Goal: Transaction & Acquisition: Purchase product/service

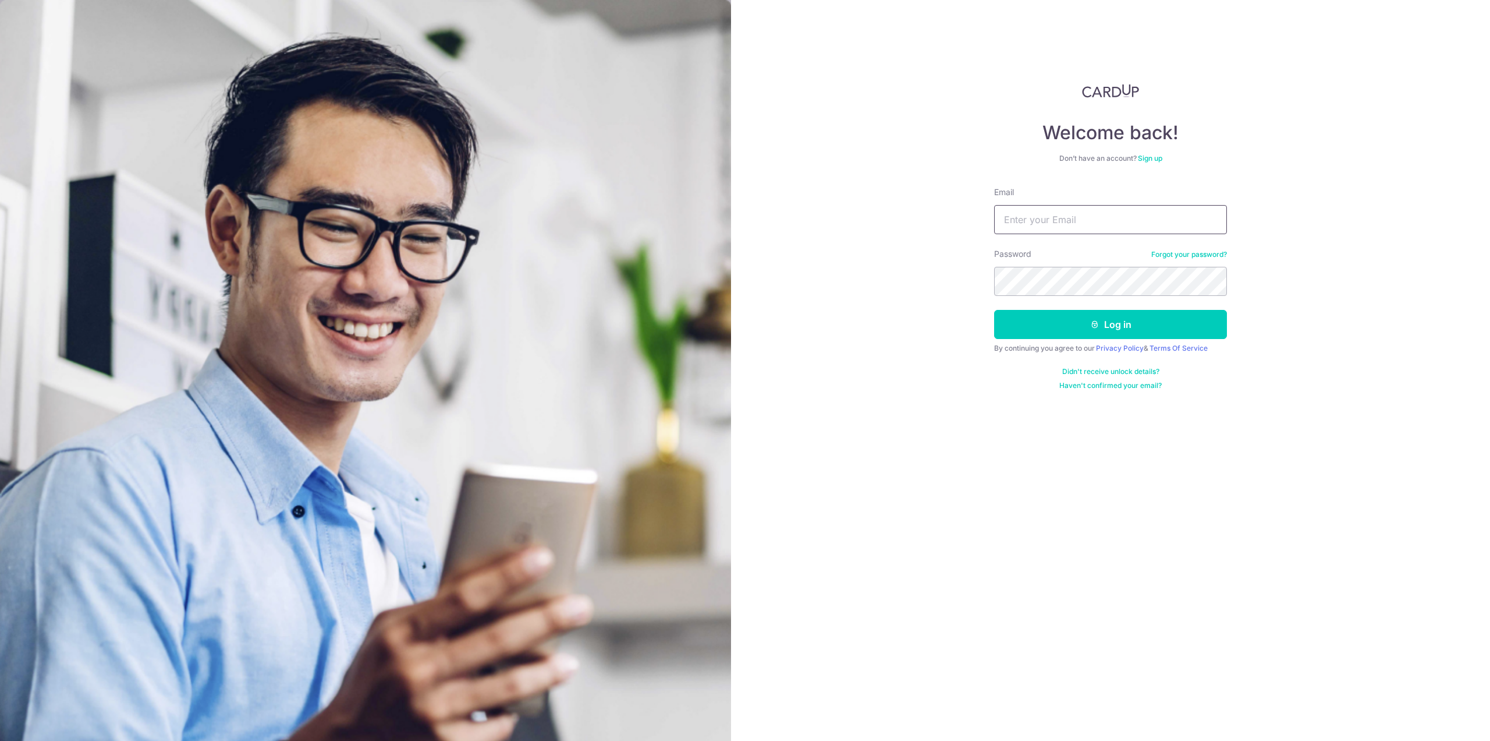
type input "zachlinzd@gmail.com"
click at [1088, 324] on button "Log in" at bounding box center [1110, 324] width 233 height 29
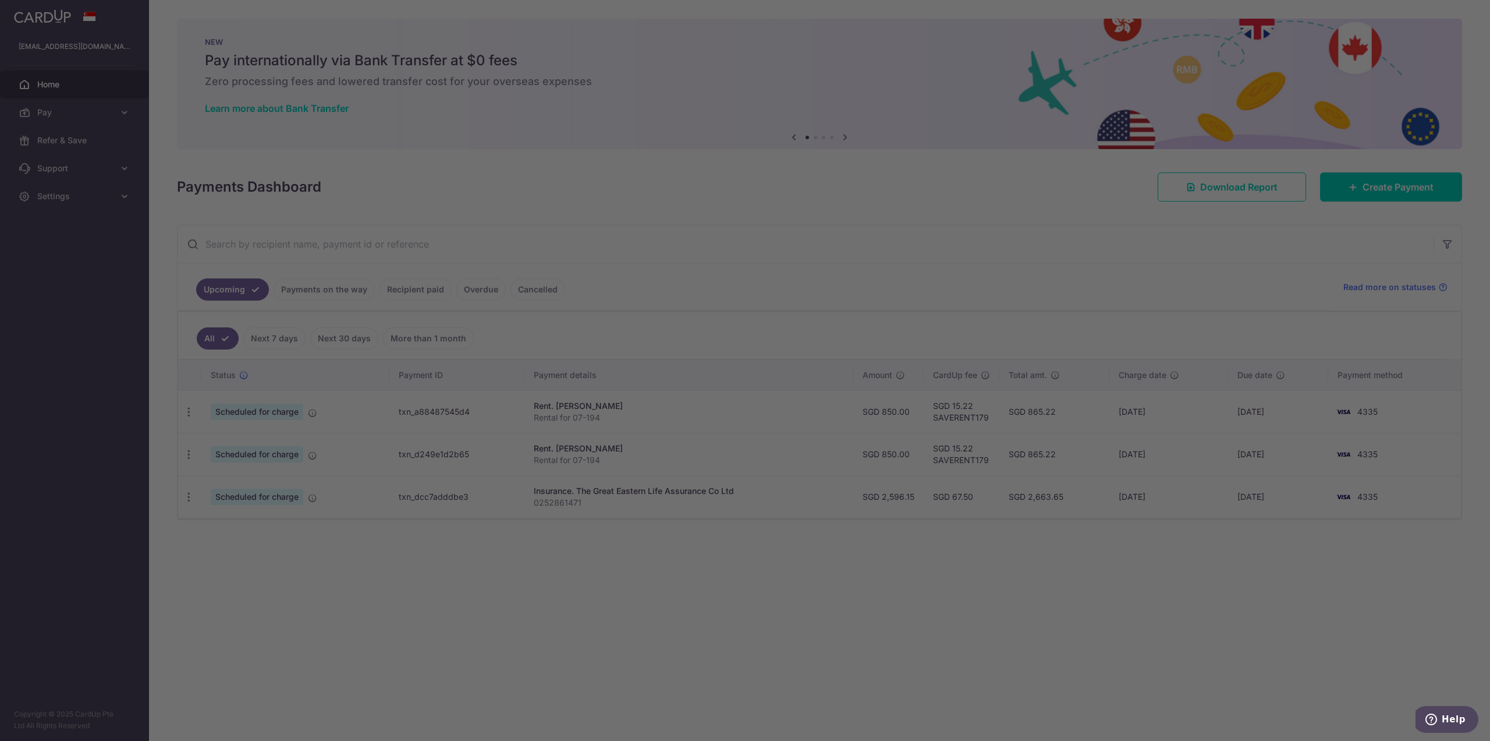
drag, startPoint x: 965, startPoint y: 244, endPoint x: 952, endPoint y: 259, distance: 19.5
click at [962, 245] on div at bounding box center [753, 374] width 1506 height 748
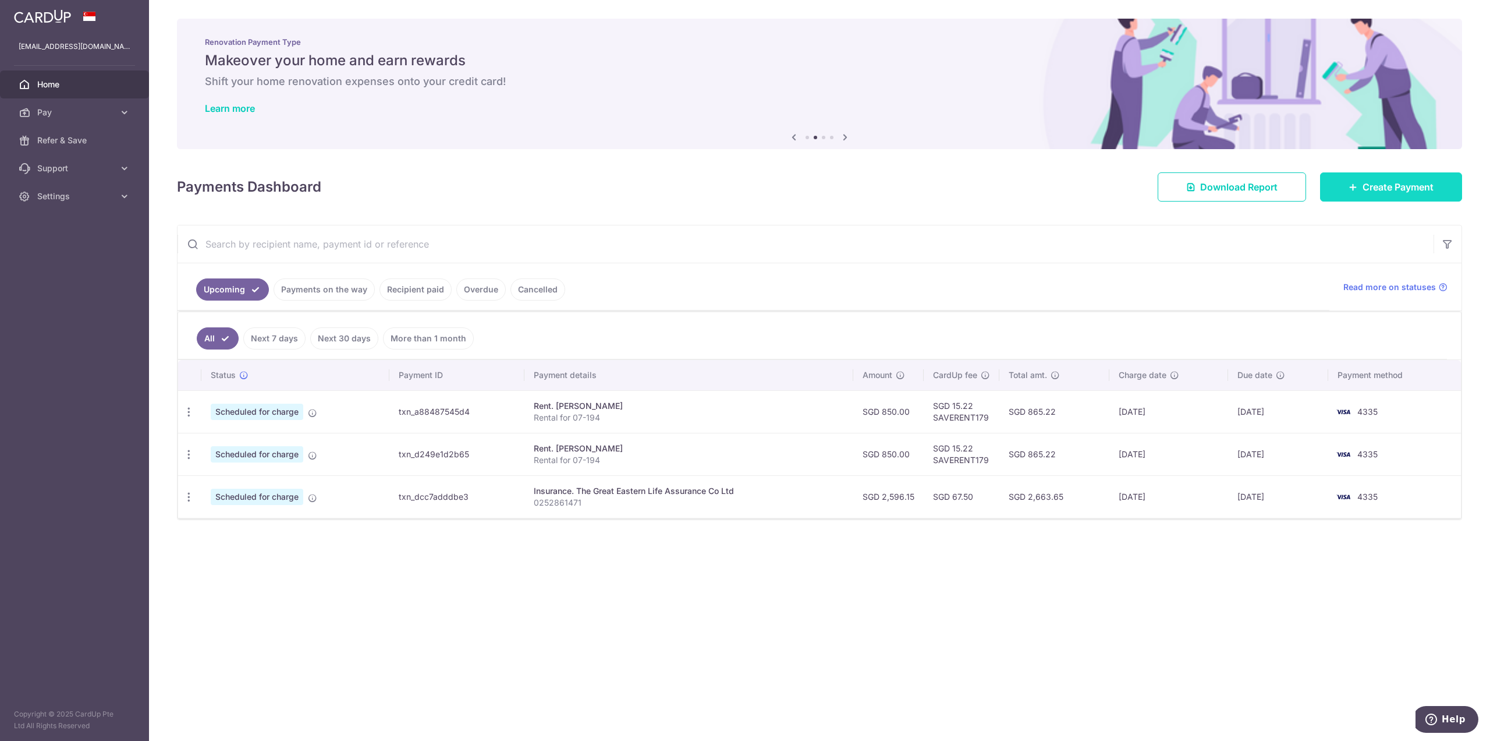
click at [1416, 193] on span "Create Payment" at bounding box center [1398, 187] width 71 height 14
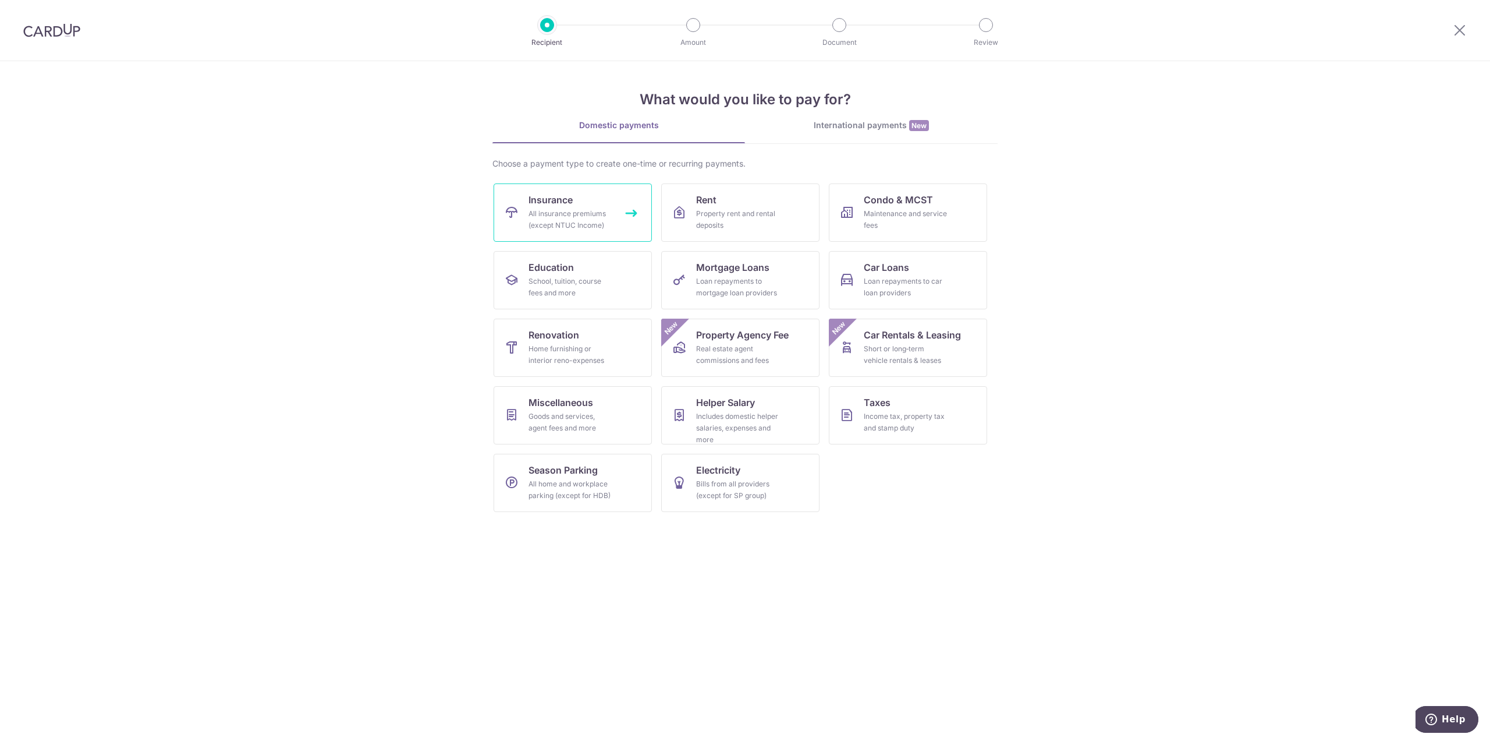
click at [612, 221] on link "Insurance All insurance premiums (except NTUC Income)" at bounding box center [573, 212] width 158 height 58
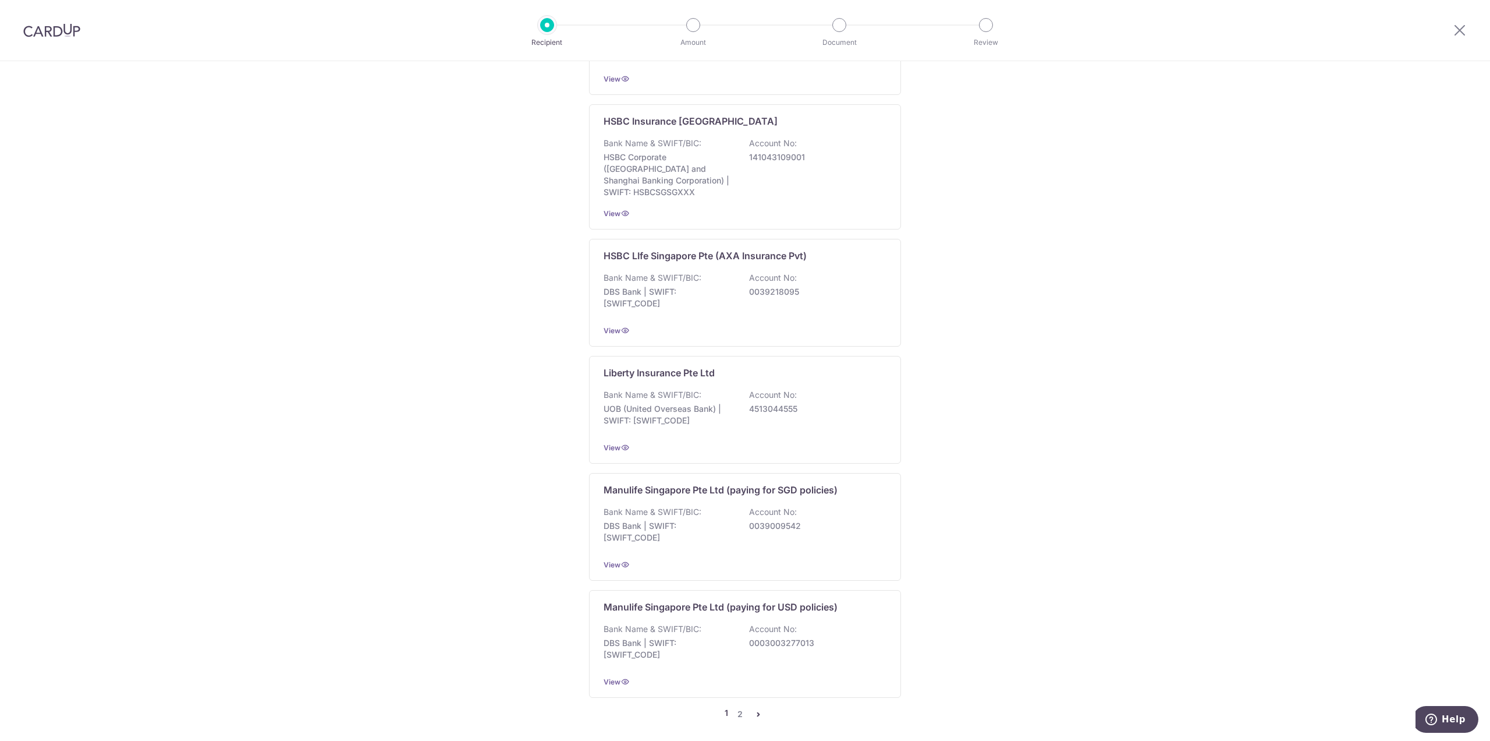
scroll to position [880, 0]
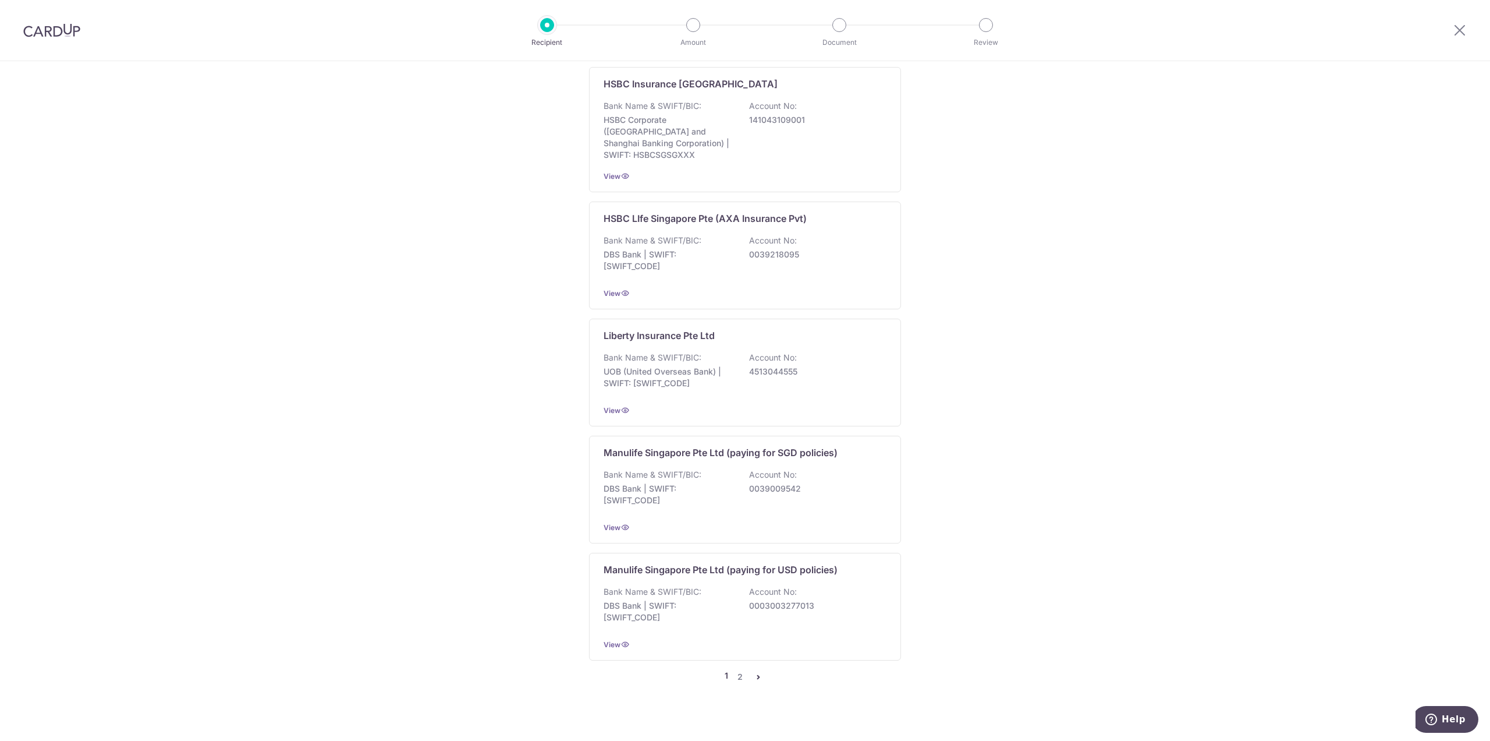
click at [743, 670] on ul "1 2" at bounding box center [745, 677] width 41 height 14
click at [739, 670] on link "2" at bounding box center [740, 677] width 14 height 14
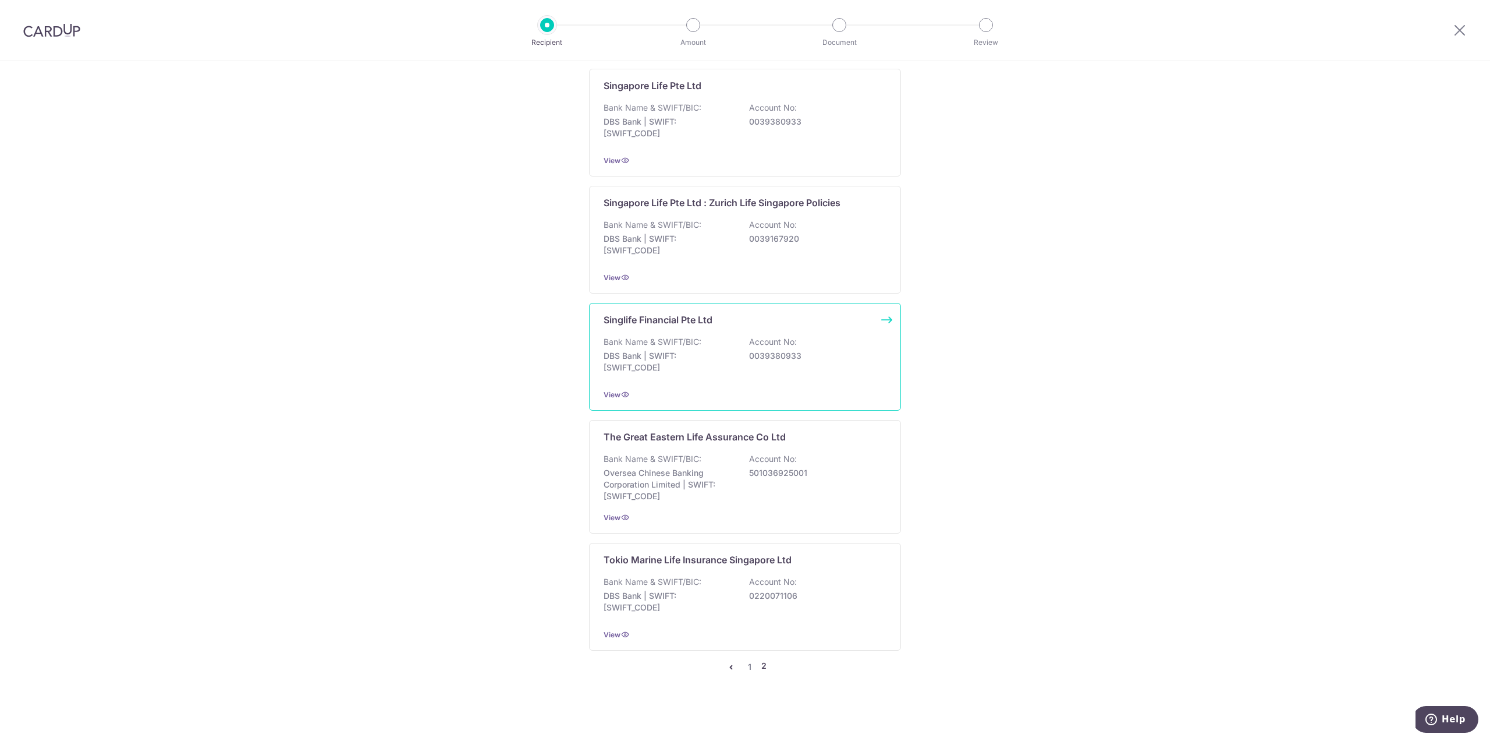
scroll to position [886, 0]
click at [770, 461] on p "Account No:" at bounding box center [773, 457] width 48 height 12
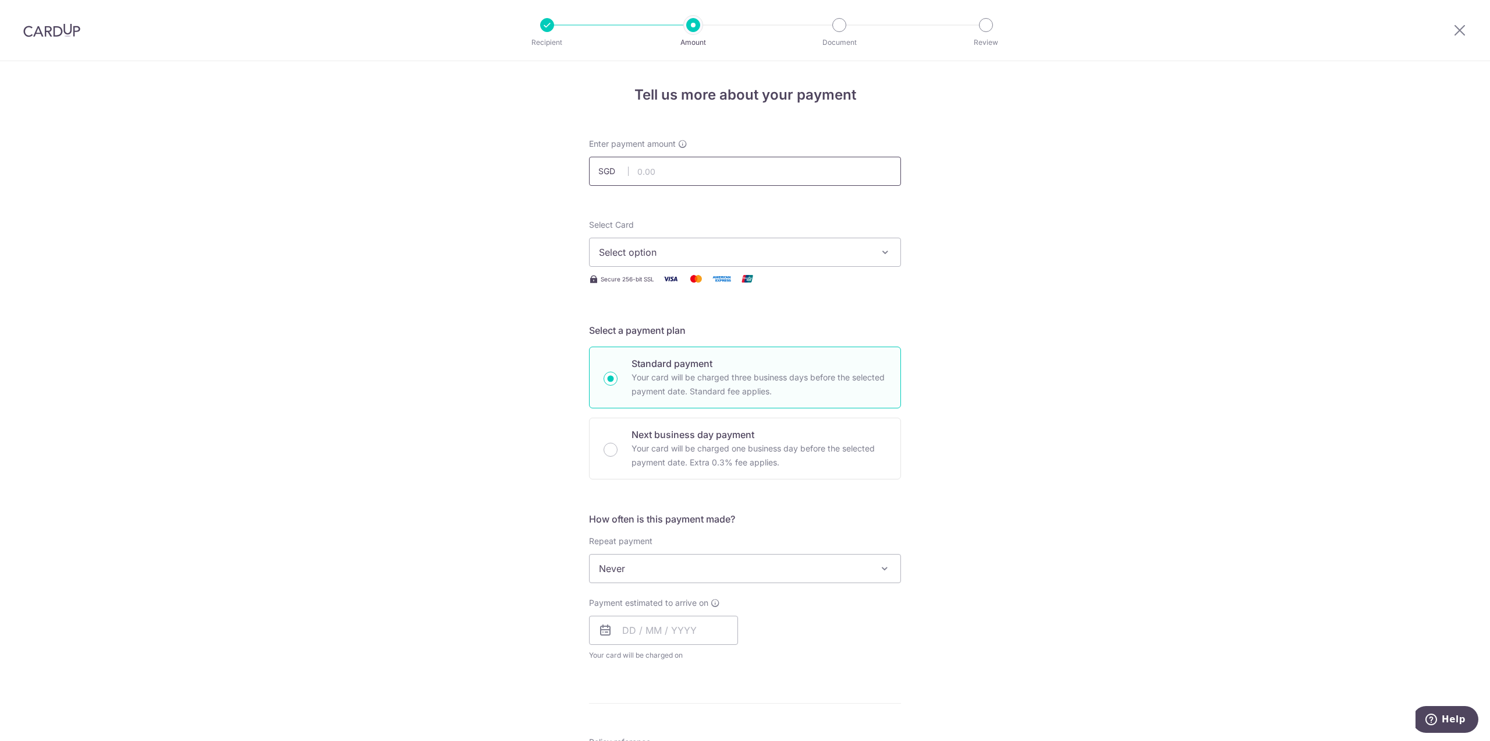
drag, startPoint x: 736, startPoint y: 173, endPoint x: 714, endPoint y: 0, distance: 174.2
click at [736, 173] on input "text" at bounding box center [745, 171] width 312 height 29
type input "586.56"
click at [809, 254] on span "Select option" at bounding box center [734, 252] width 271 height 14
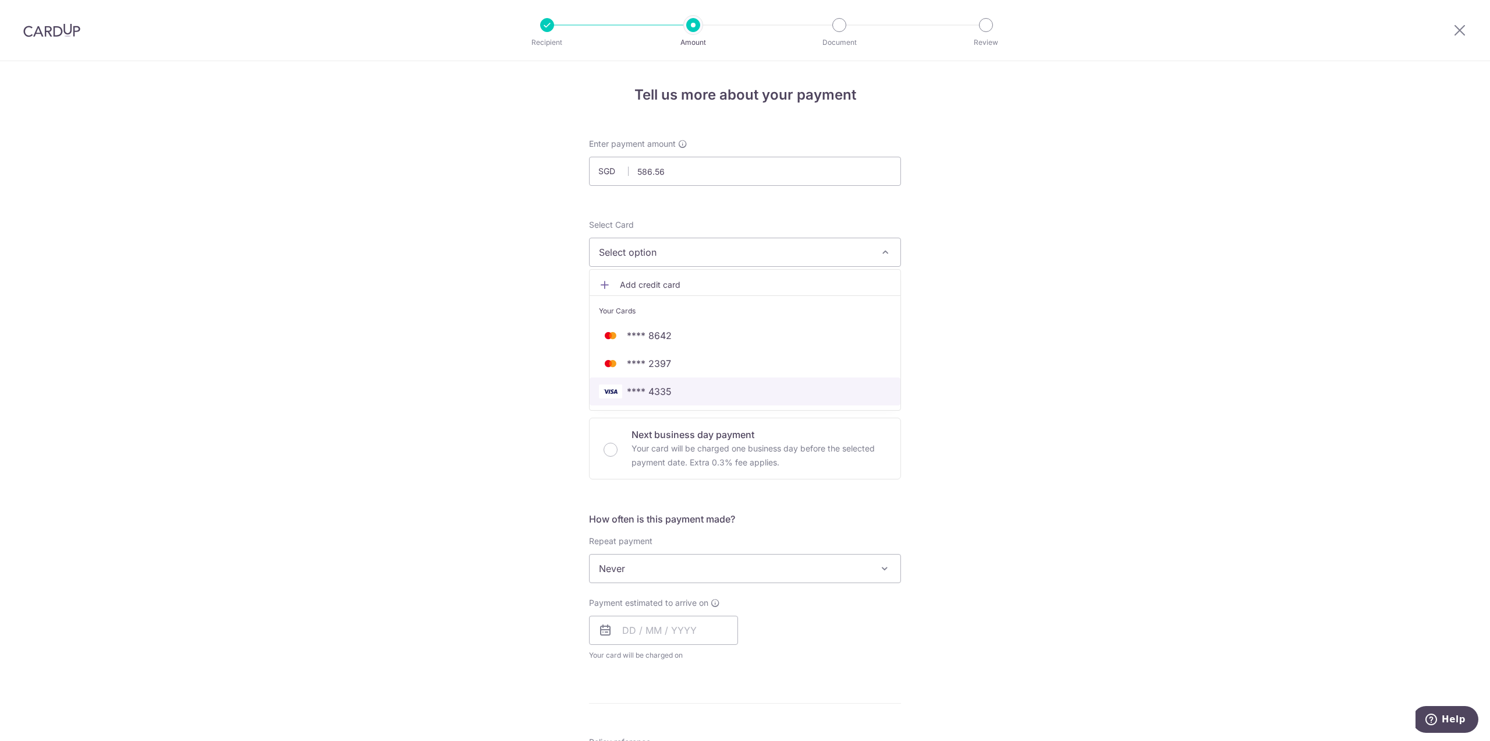
drag, startPoint x: 768, startPoint y: 391, endPoint x: 764, endPoint y: 380, distance: 12.0
click at [768, 391] on span "**** 4335" at bounding box center [745, 391] width 292 height 14
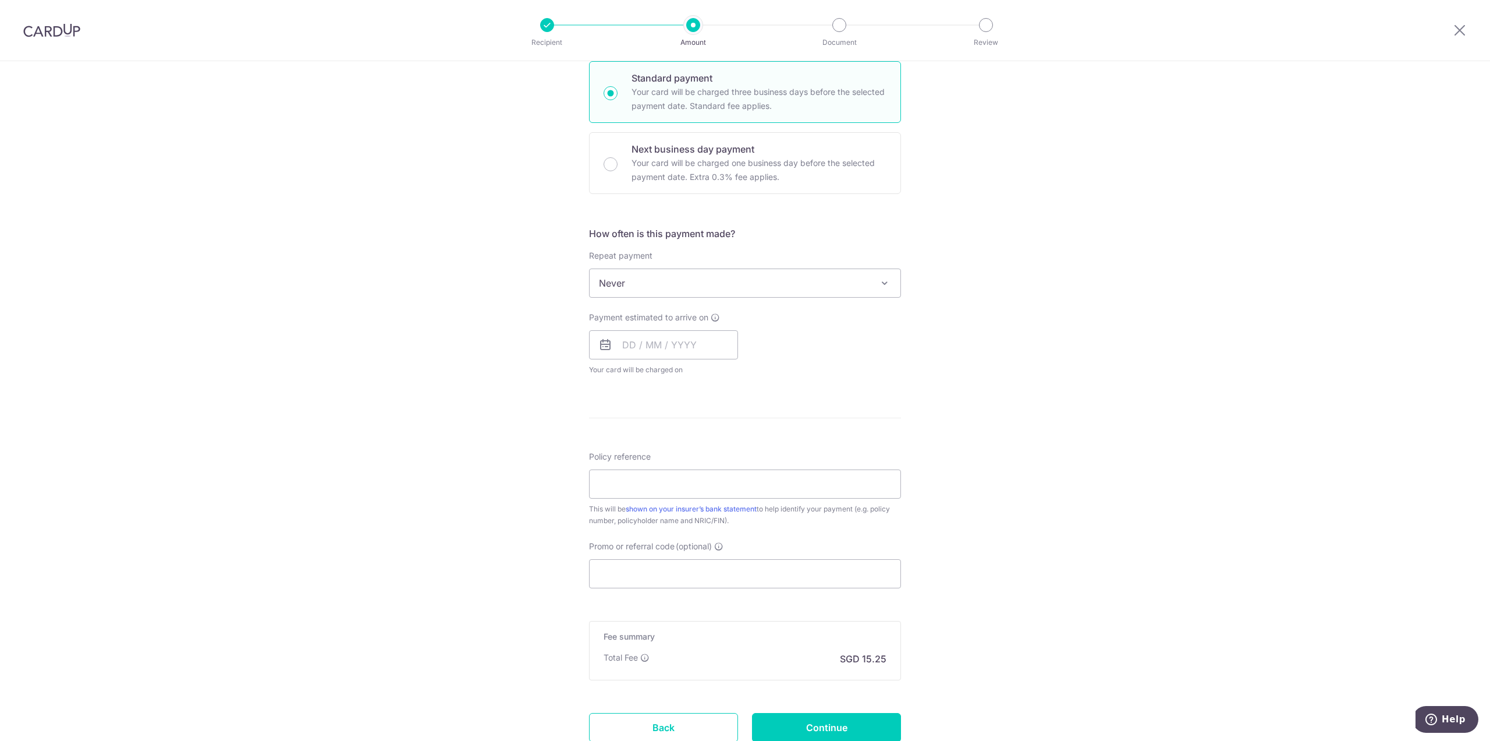
scroll to position [364, 0]
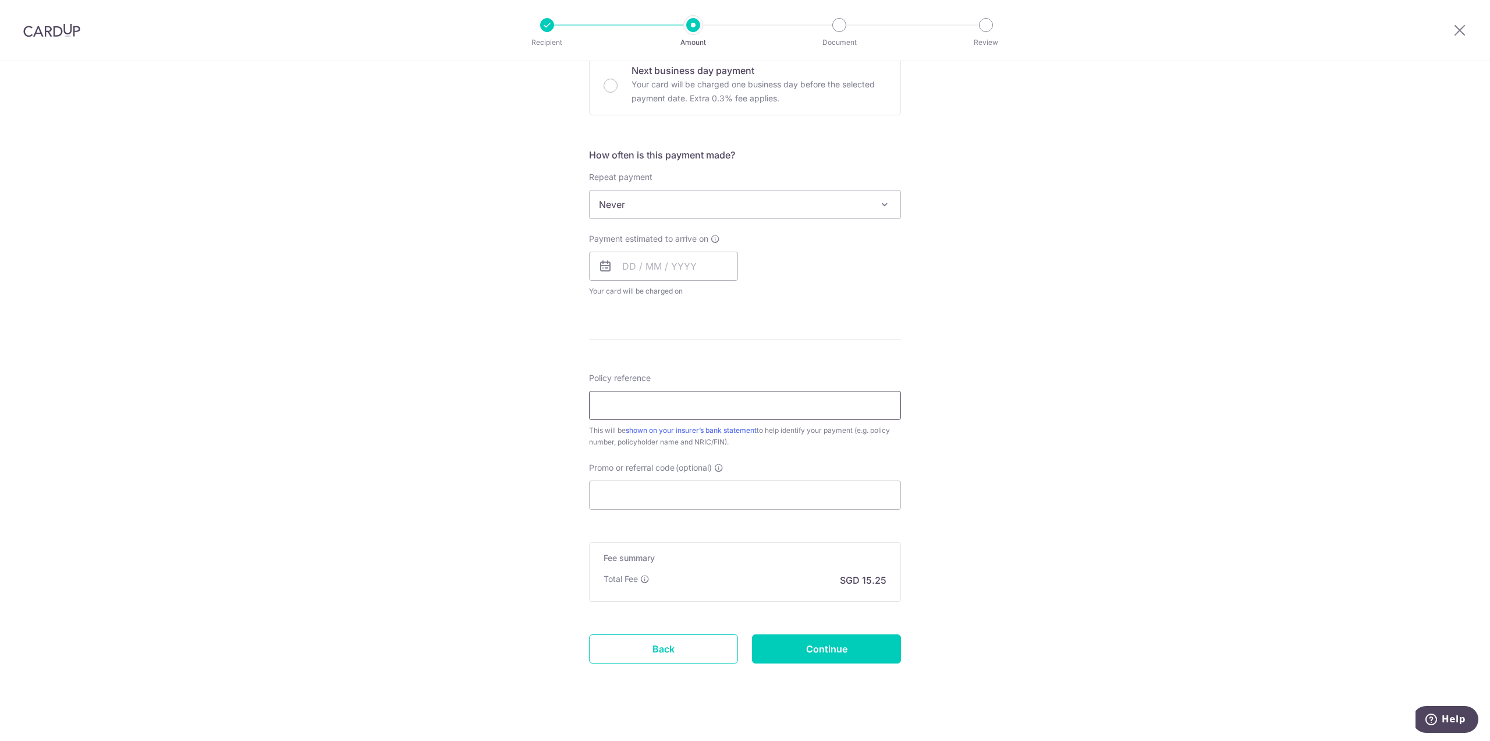
click at [713, 412] on input "Policy reference" at bounding box center [745, 405] width 312 height 29
paste input "0250637525"
type input "0250637525"
click at [986, 406] on div "Tell us more about your payment Enter payment amount SGD 586.56 586.56 Select C…" at bounding box center [745, 223] width 1490 height 1053
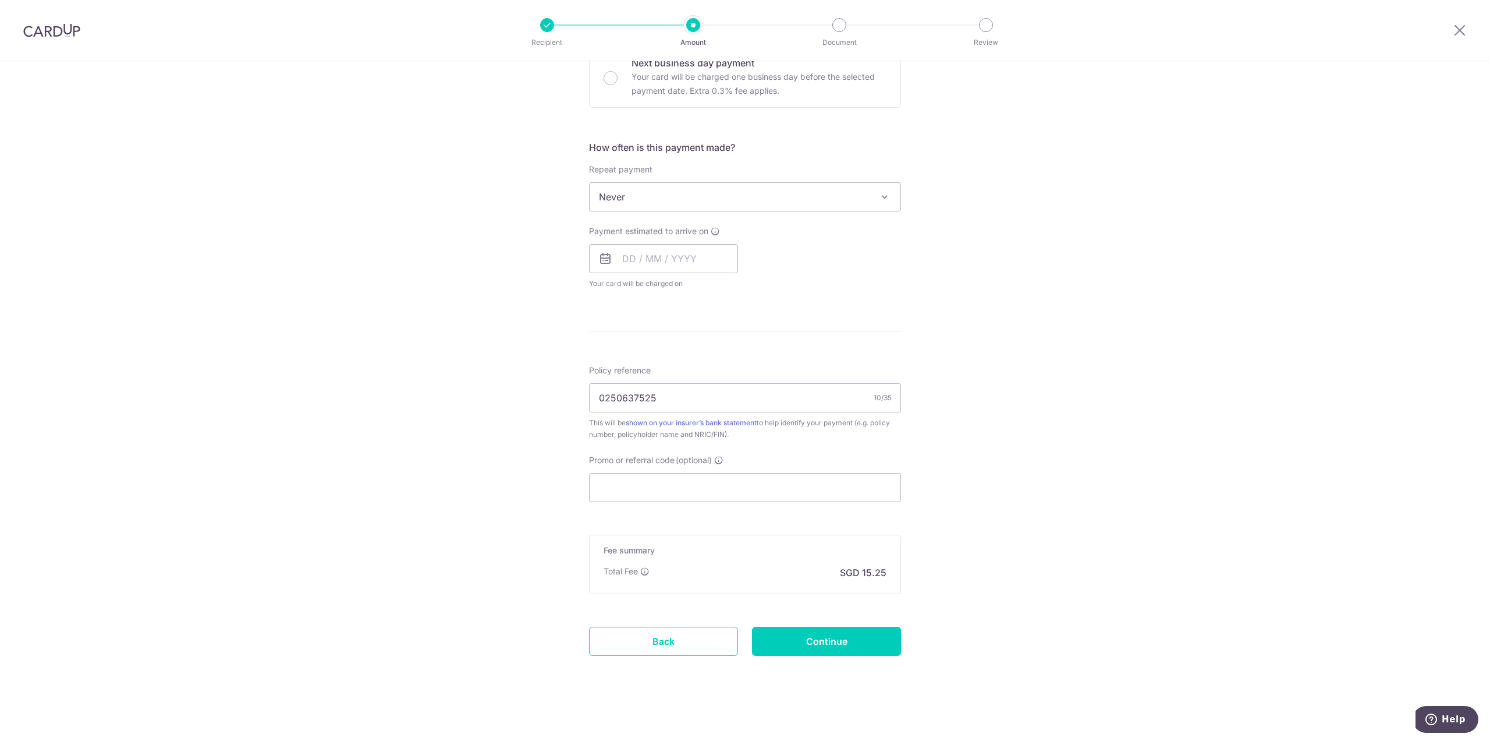
scroll to position [374, 0]
click at [774, 481] on input "Promo or referral code (optional)" at bounding box center [745, 484] width 312 height 29
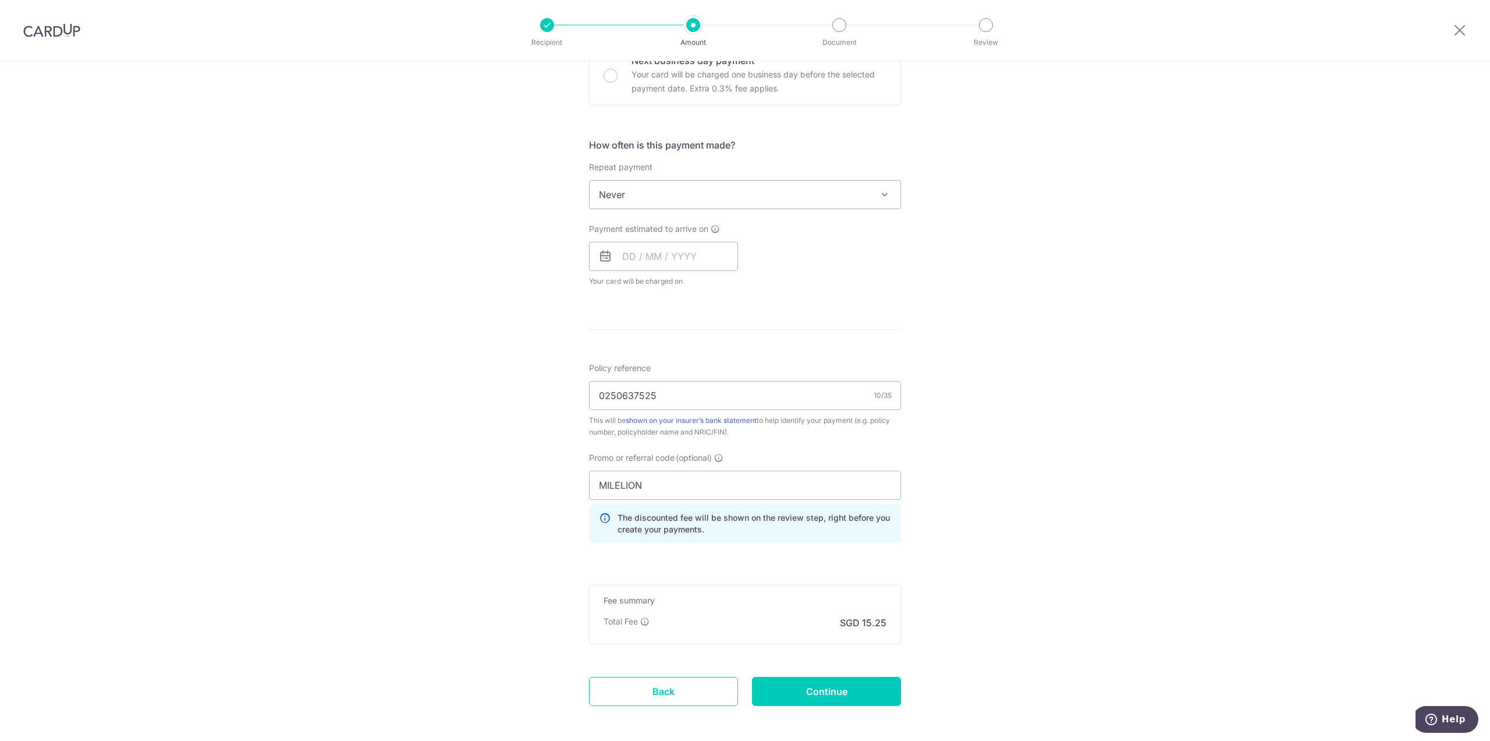
click at [1012, 405] on div "Tell us more about your payment Enter payment amount SGD 586.56 586.56 Select C…" at bounding box center [745, 240] width 1490 height 1106
click at [759, 558] on form "Enter payment amount SGD 586.56 586.56 Select Card **** 4335 Add credit card Yo…" at bounding box center [745, 251] width 312 height 974
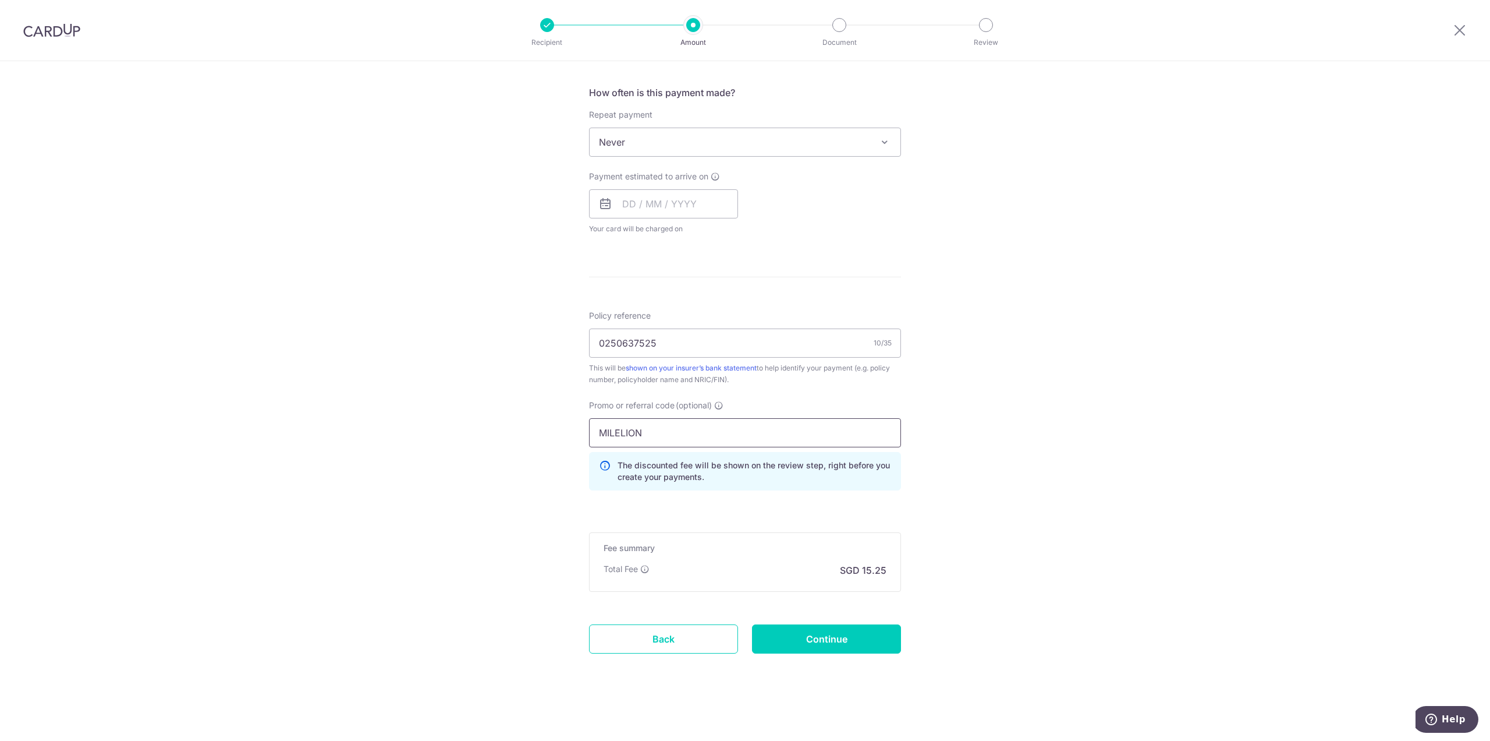
drag, startPoint x: 660, startPoint y: 435, endPoint x: 541, endPoint y: 427, distance: 118.4
click at [541, 427] on div "Tell us more about your payment Enter payment amount SGD 586.56 586.56 Select C…" at bounding box center [745, 188] width 1490 height 1106
paste input "OFF225"
type input "OFF225"
click at [837, 639] on input "Continue" at bounding box center [826, 638] width 149 height 29
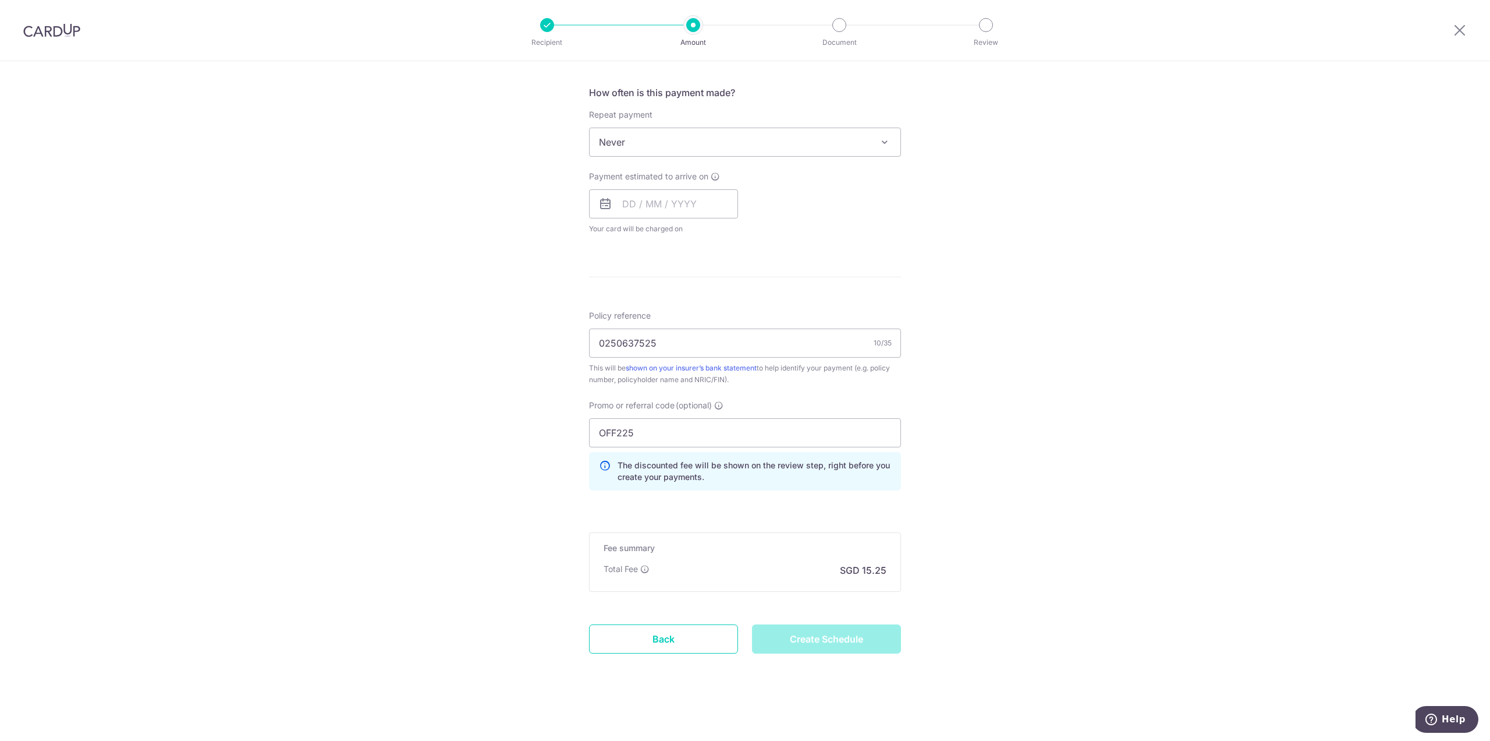
type input "Create Schedule"
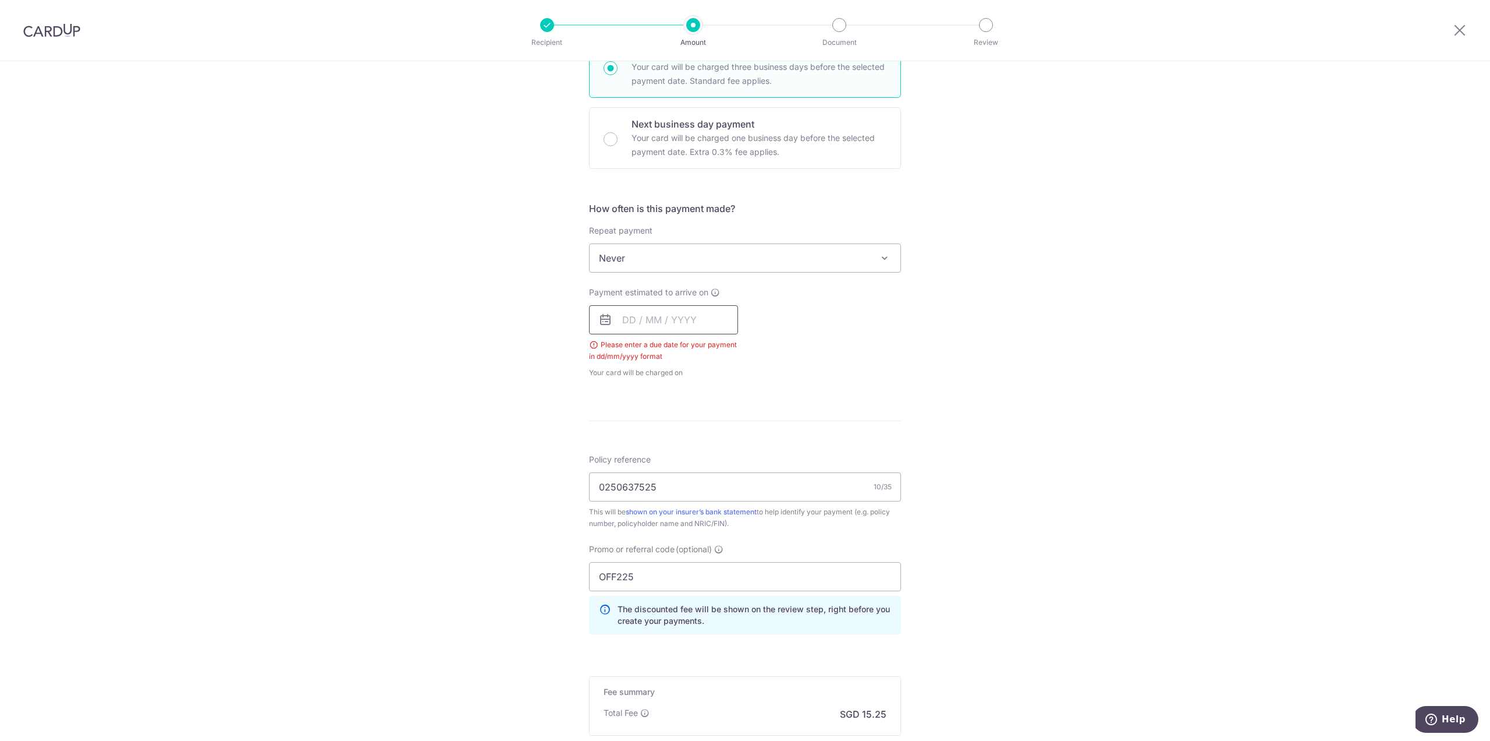
scroll to position [309, 0]
click at [614, 327] on input "text" at bounding box center [663, 321] width 149 height 29
click at [632, 479] on table "Sun Mon Tue Wed Thu Fri Sat 1 2 3 4 5 6 7 8 9 10 11 12 13 14 15 16 17 18 19 20 …" at bounding box center [682, 450] width 163 height 163
click at [651, 474] on link "19" at bounding box center [659, 474] width 19 height 19
type input "19/08/2025"
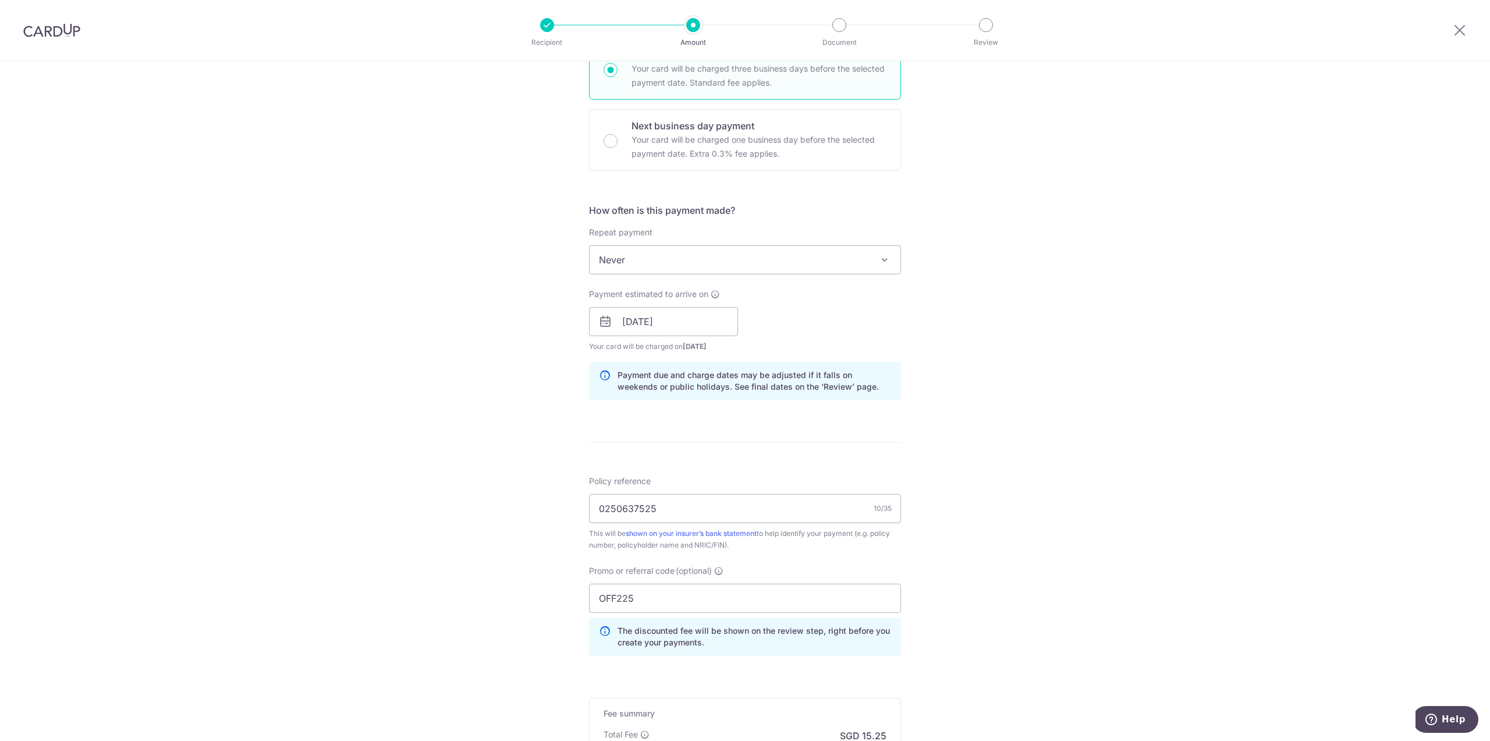
click at [1008, 350] on div "Tell us more about your payment Enter payment amount SGD 586.56 586.56 Select C…" at bounding box center [745, 329] width 1490 height 1153
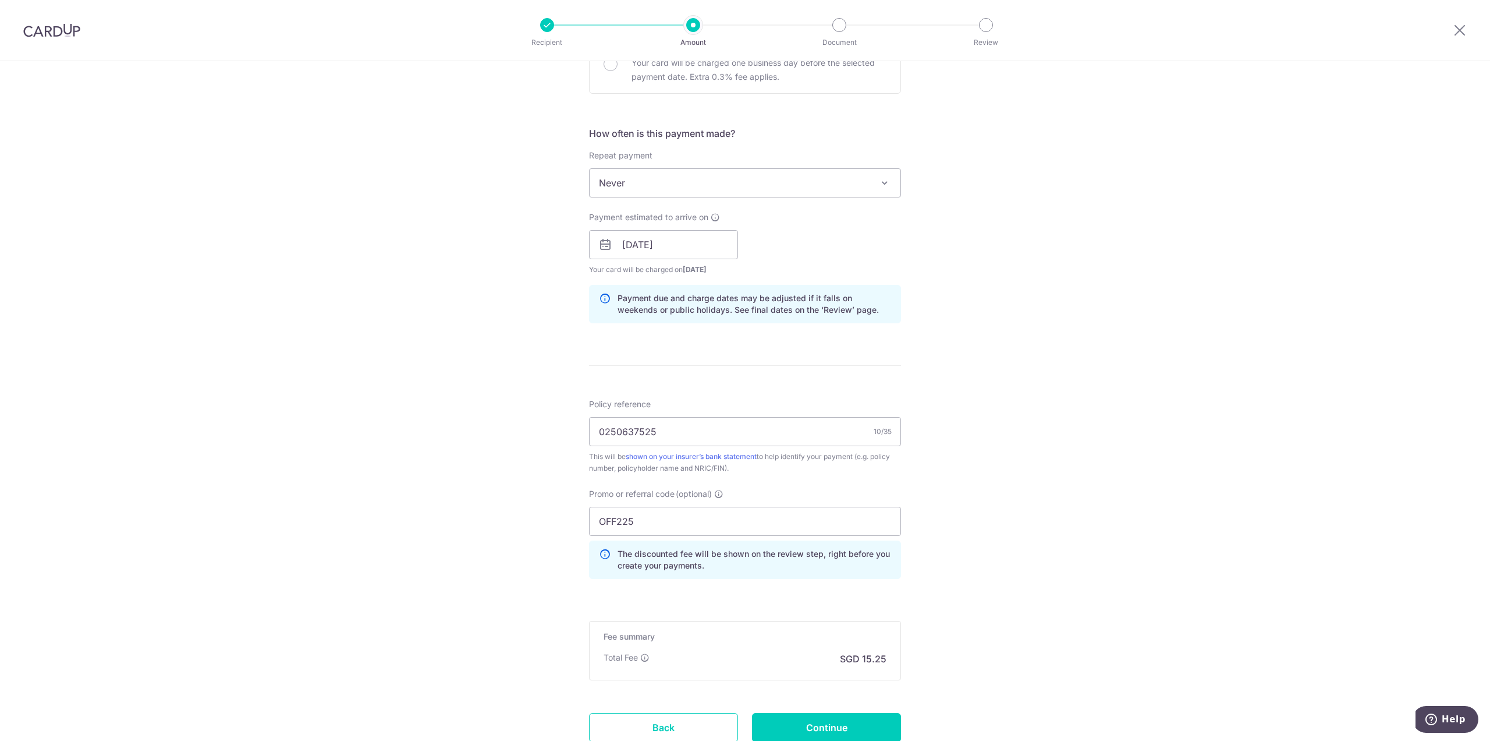
scroll to position [474, 0]
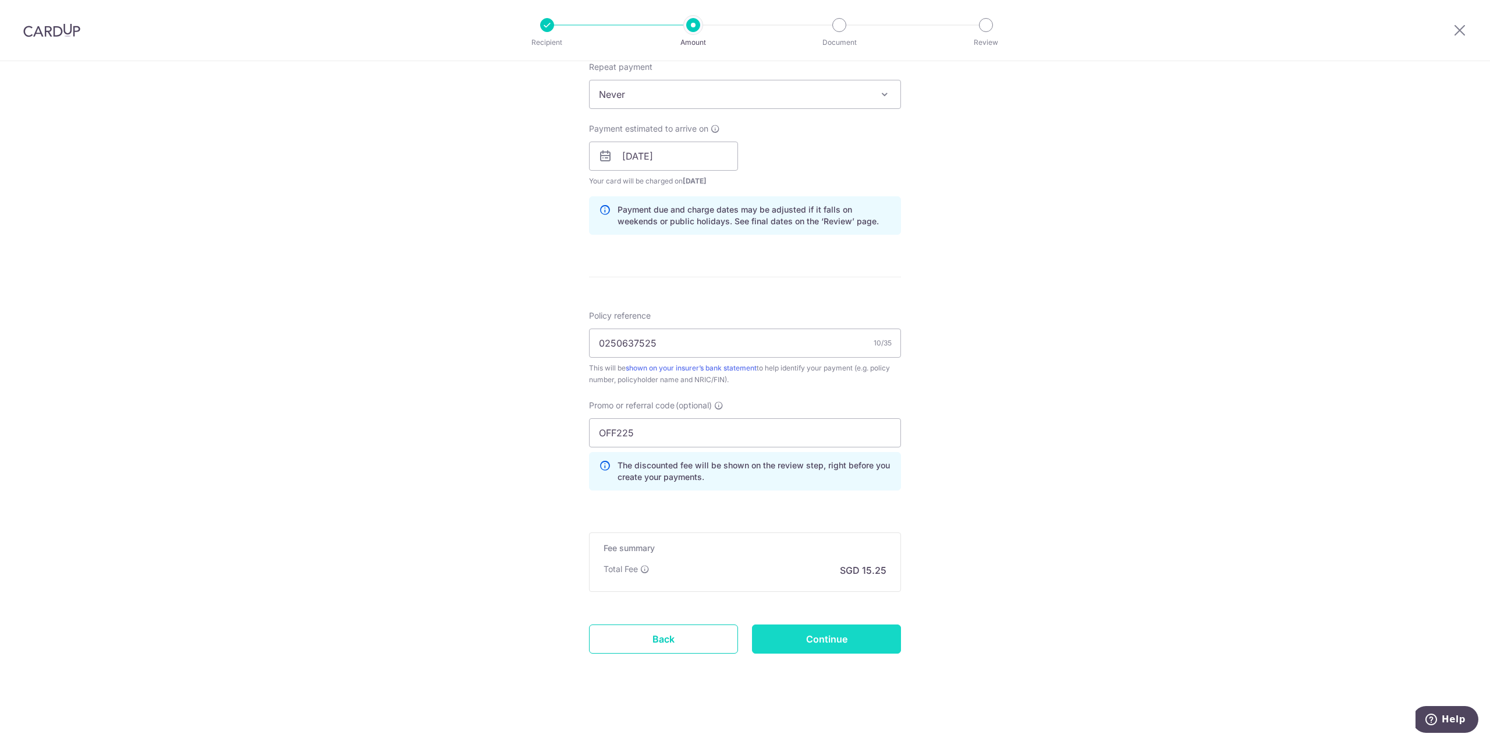
click at [844, 642] on input "Continue" at bounding box center [826, 638] width 149 height 29
type input "Create Schedule"
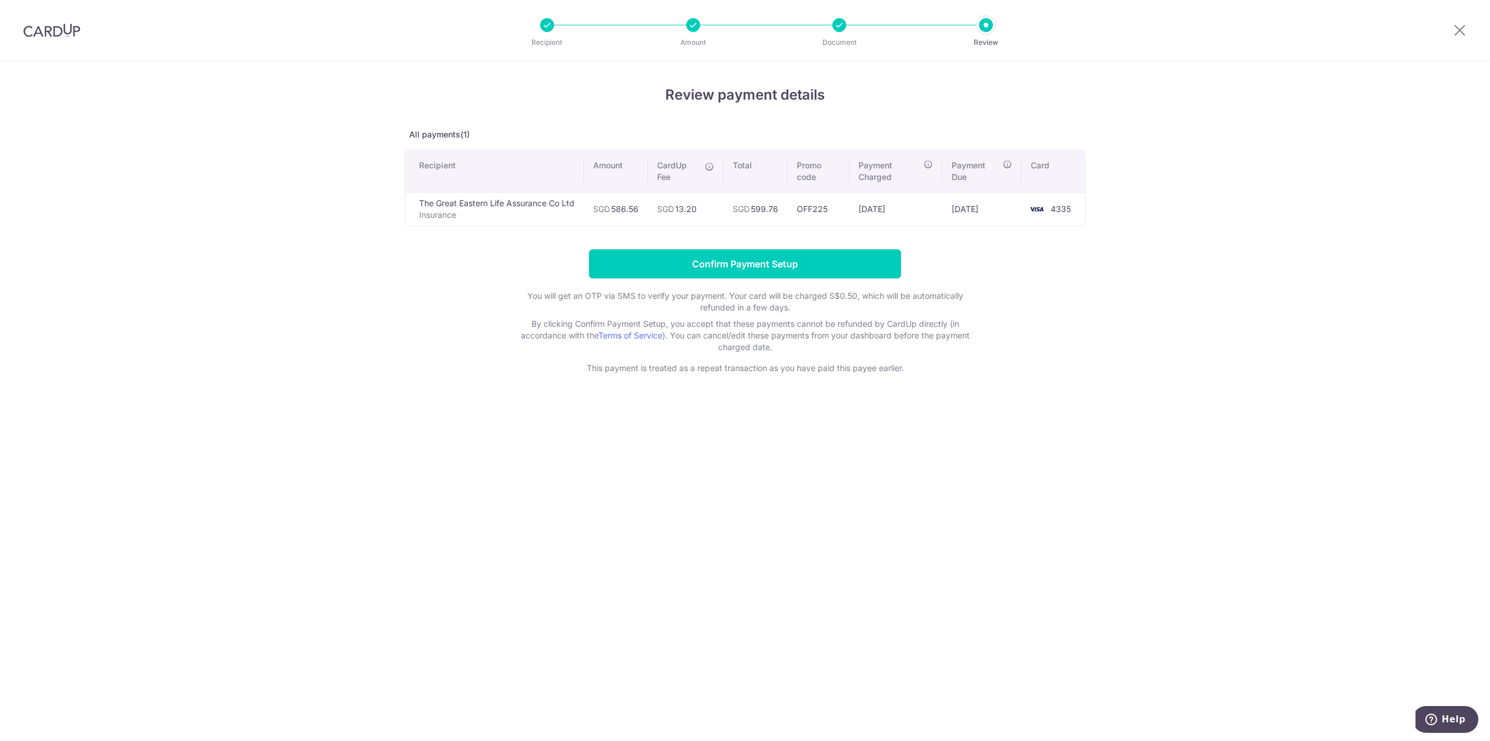
drag, startPoint x: 682, startPoint y: 211, endPoint x: 713, endPoint y: 212, distance: 30.9
click at [713, 212] on td "SGD 13.20" at bounding box center [686, 208] width 76 height 33
click at [713, 211] on td "SGD 13.20" at bounding box center [686, 208] width 76 height 33
click at [820, 265] on input "Confirm Payment Setup" at bounding box center [745, 263] width 312 height 29
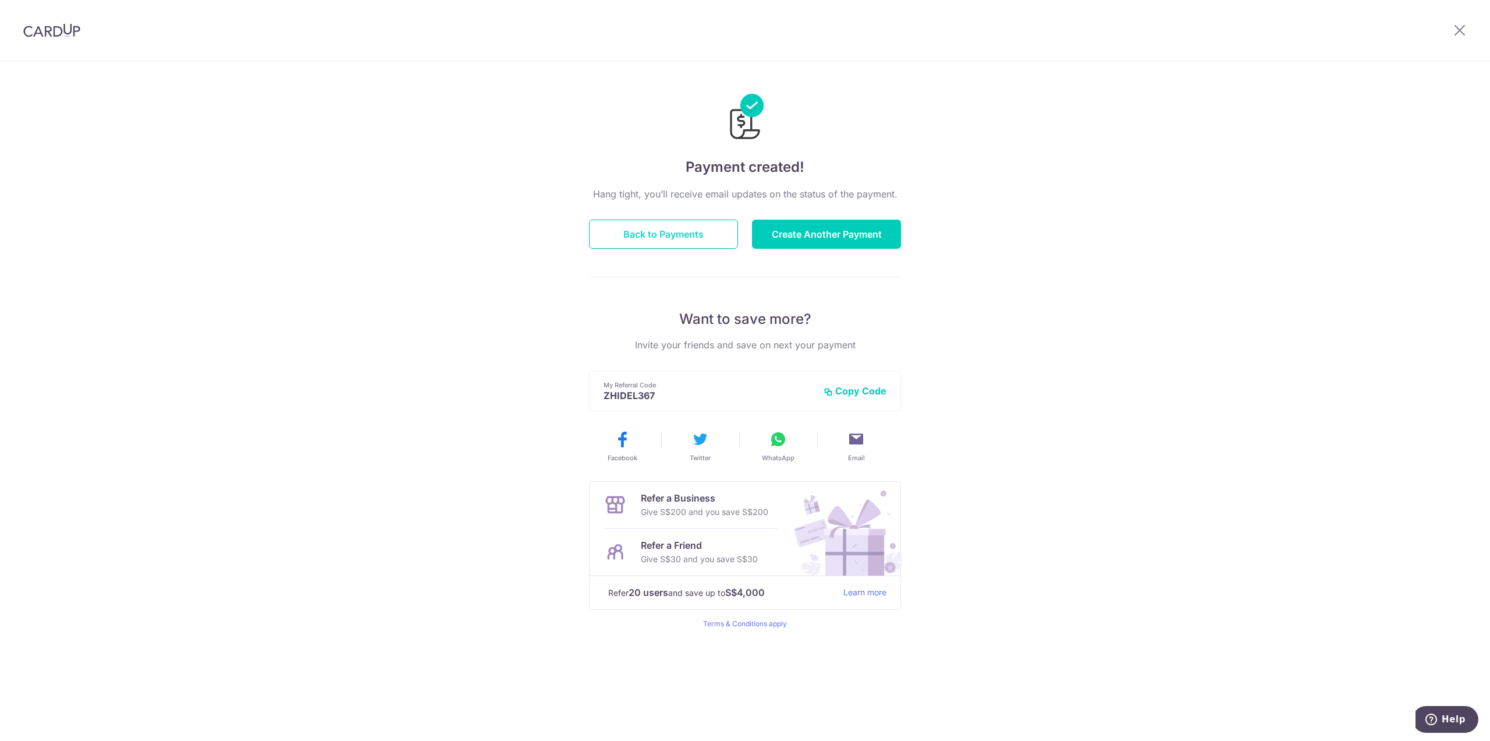
click at [695, 231] on button "Back to Payments" at bounding box center [663, 233] width 149 height 29
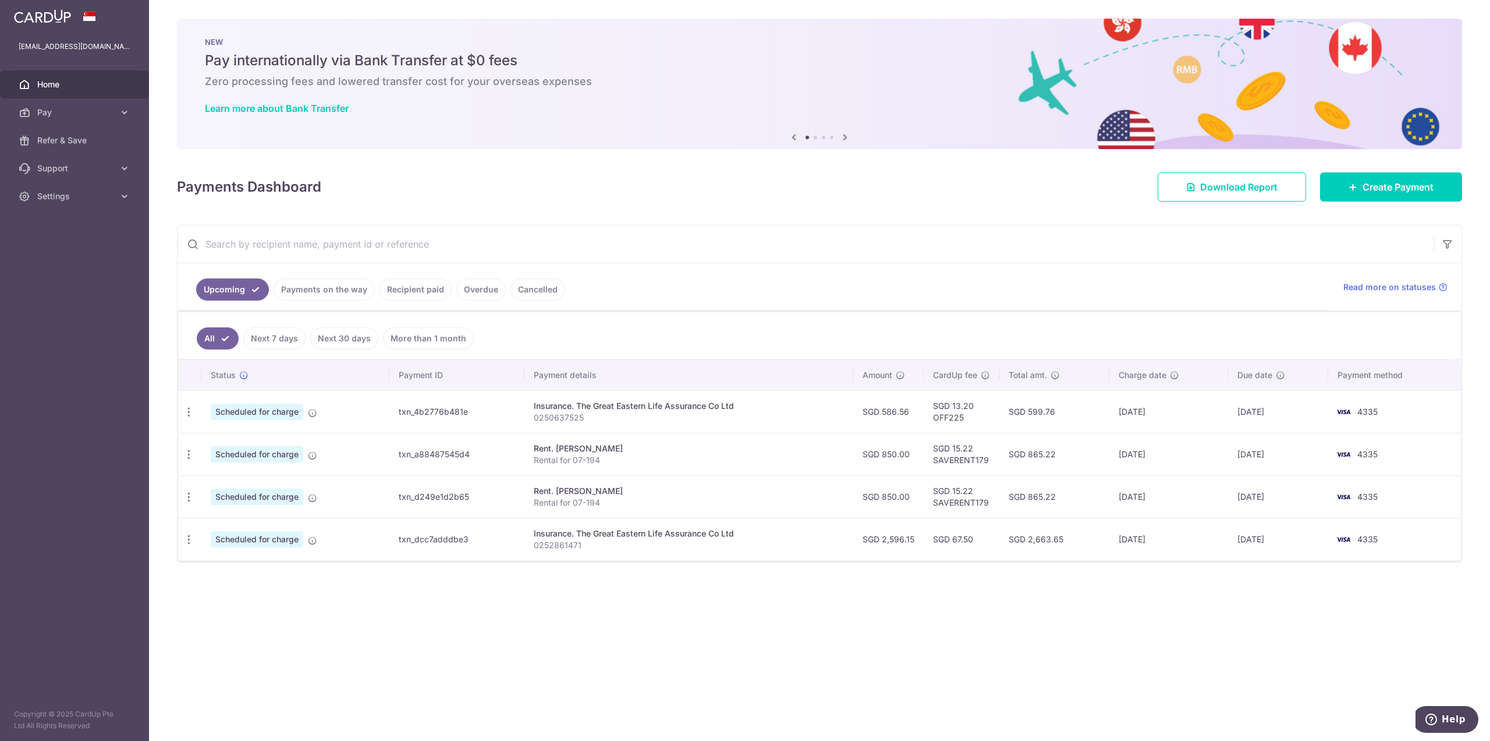
drag, startPoint x: 1054, startPoint y: 651, endPoint x: 1053, endPoint y: 658, distance: 6.4
click at [1055, 651] on div "× Pause Schedule Pause all future payments in this series Pause just this one p…" at bounding box center [819, 370] width 1341 height 741
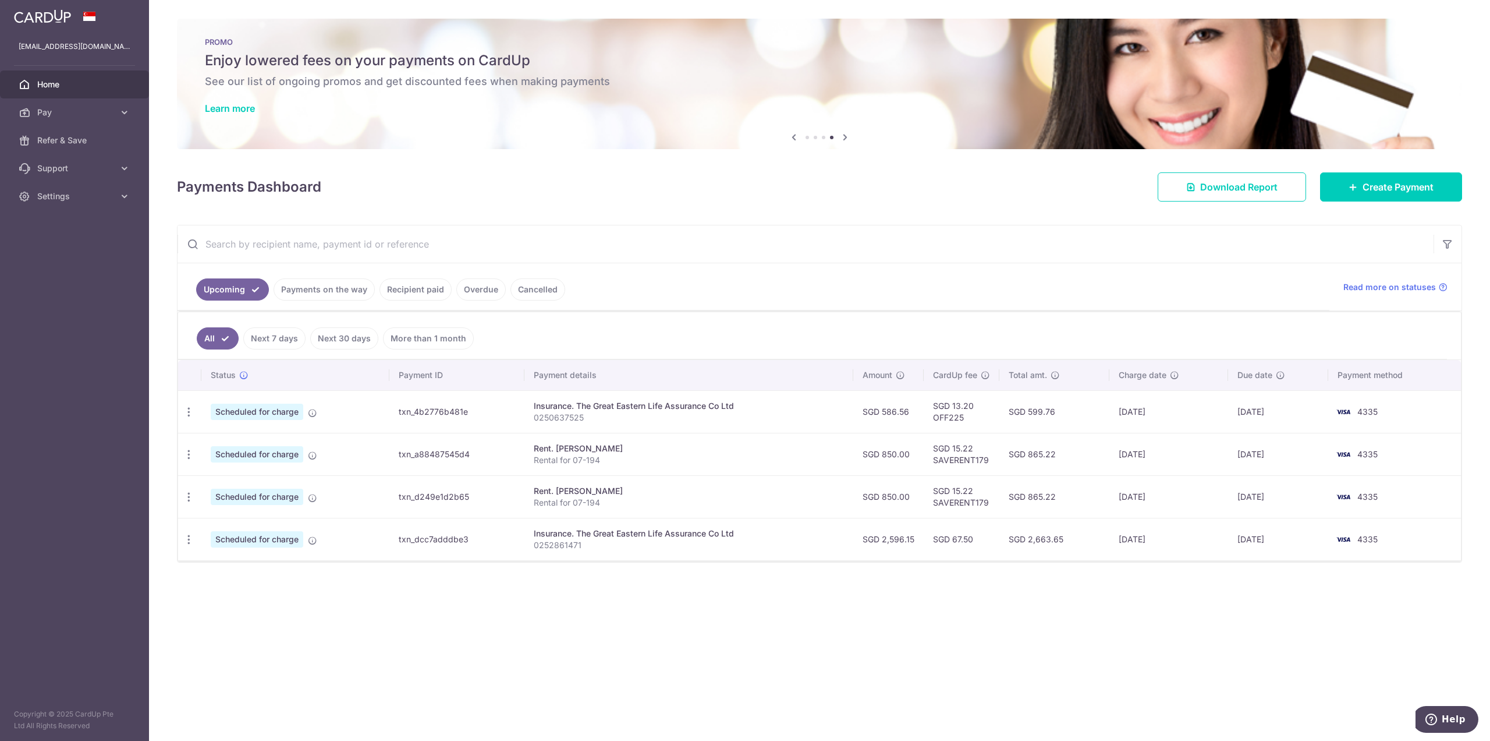
drag, startPoint x: 1439, startPoint y: 466, endPoint x: 1442, endPoint y: 455, distance: 11.6
click at [1440, 463] on td "4335" at bounding box center [1395, 454] width 133 height 43
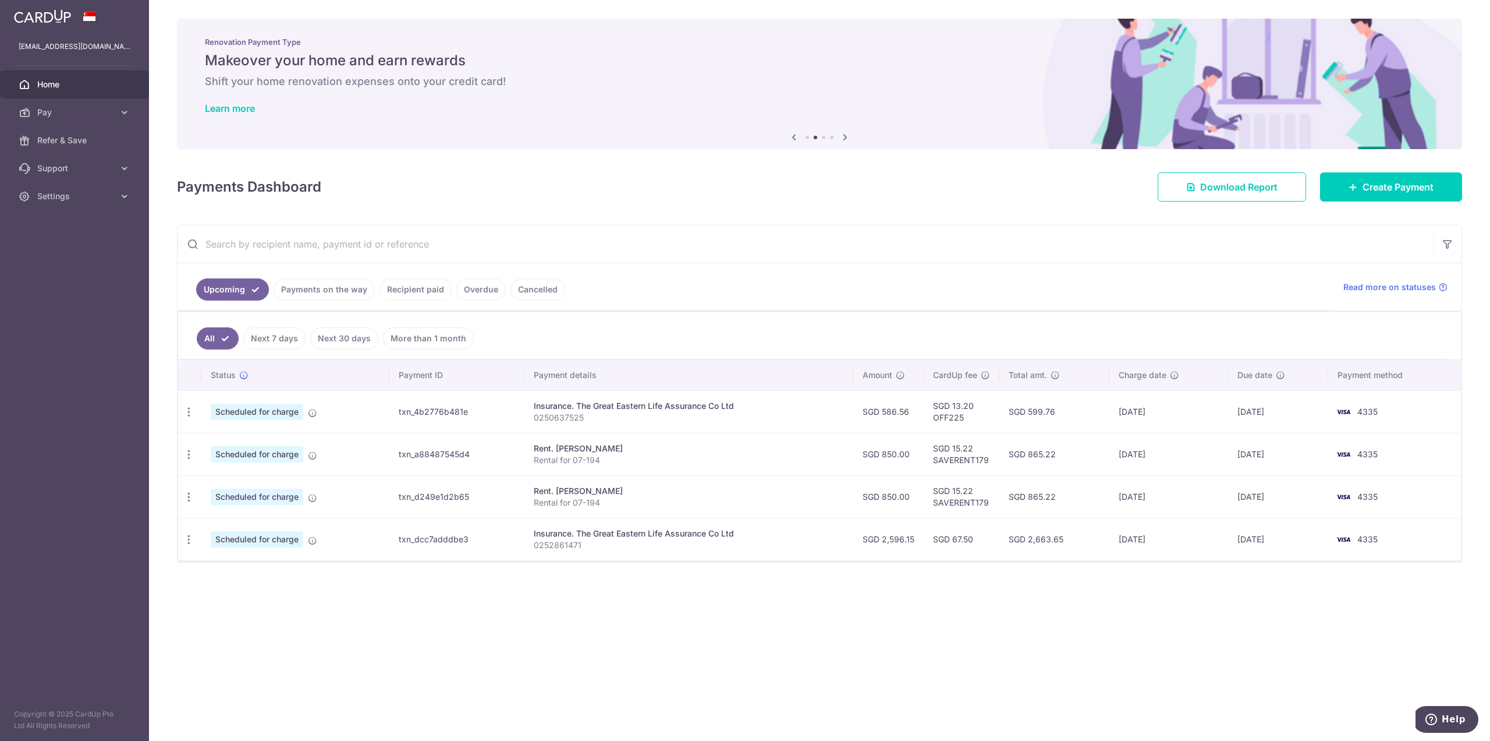
click at [54, 86] on span "Home" at bounding box center [75, 85] width 77 height 12
